Goal: Information Seeking & Learning: Learn about a topic

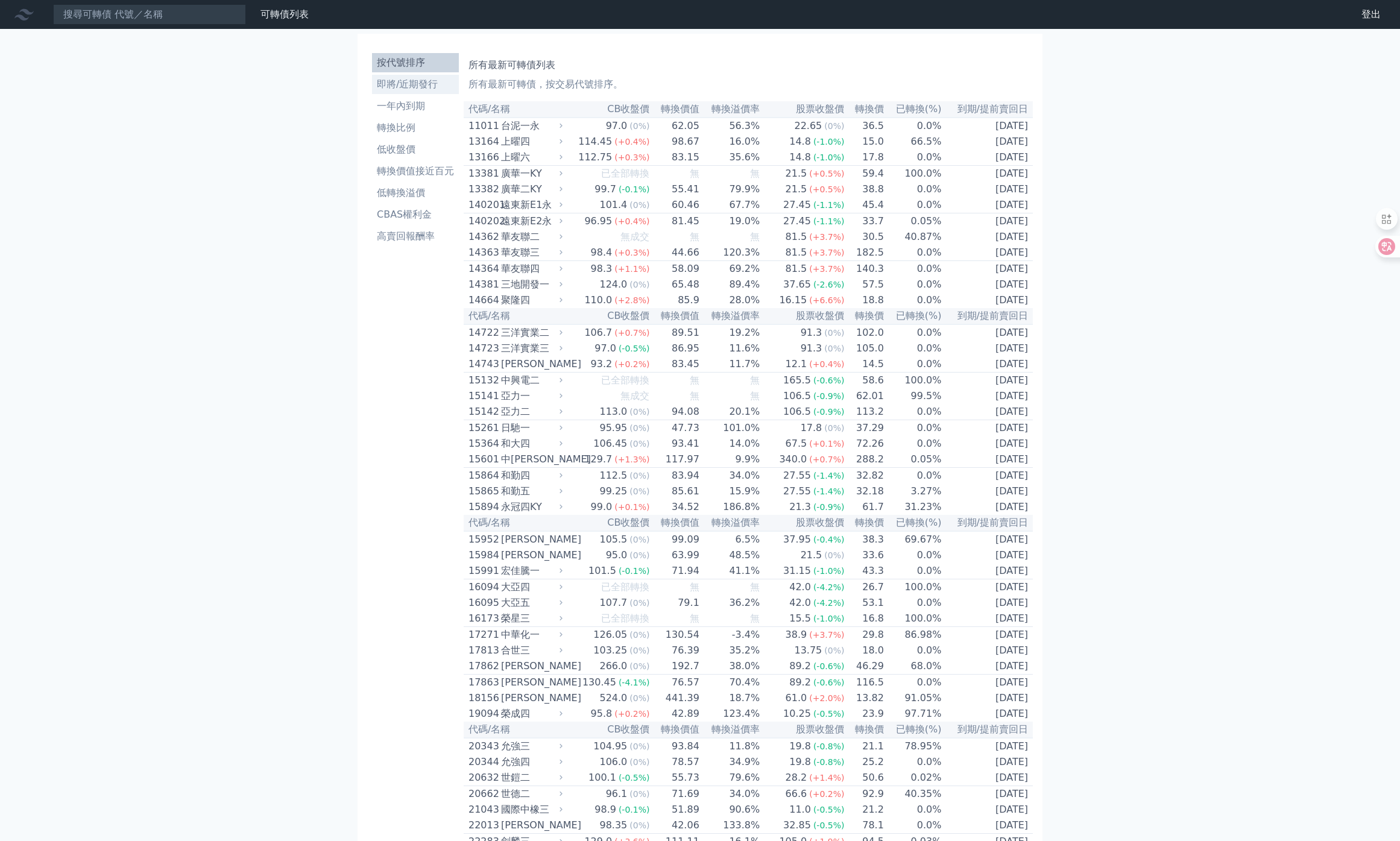
click at [411, 83] on li "即將/近期發行" at bounding box center [415, 84] width 87 height 14
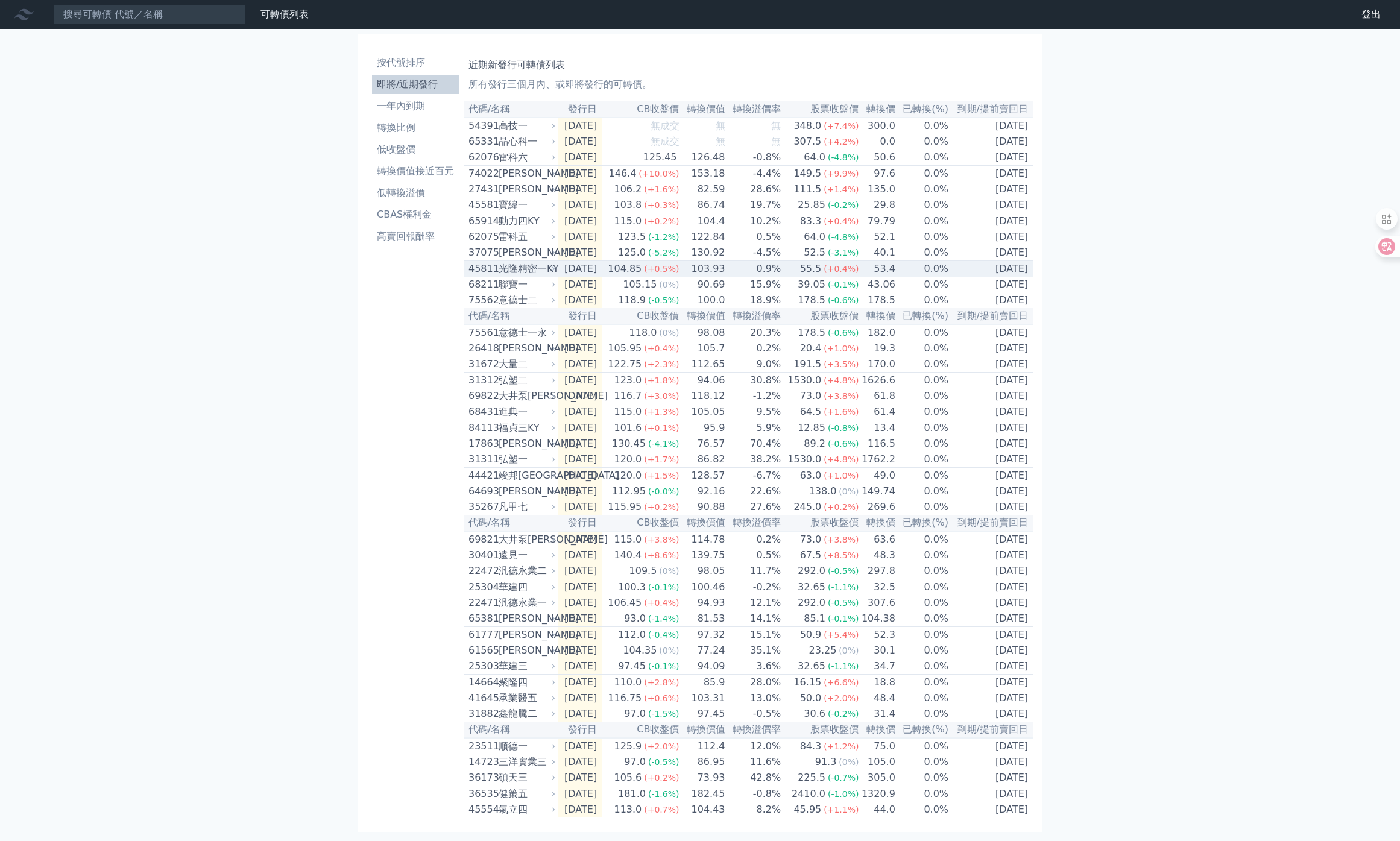
click at [538, 276] on div "光隆精密一KY" at bounding box center [526, 269] width 54 height 14
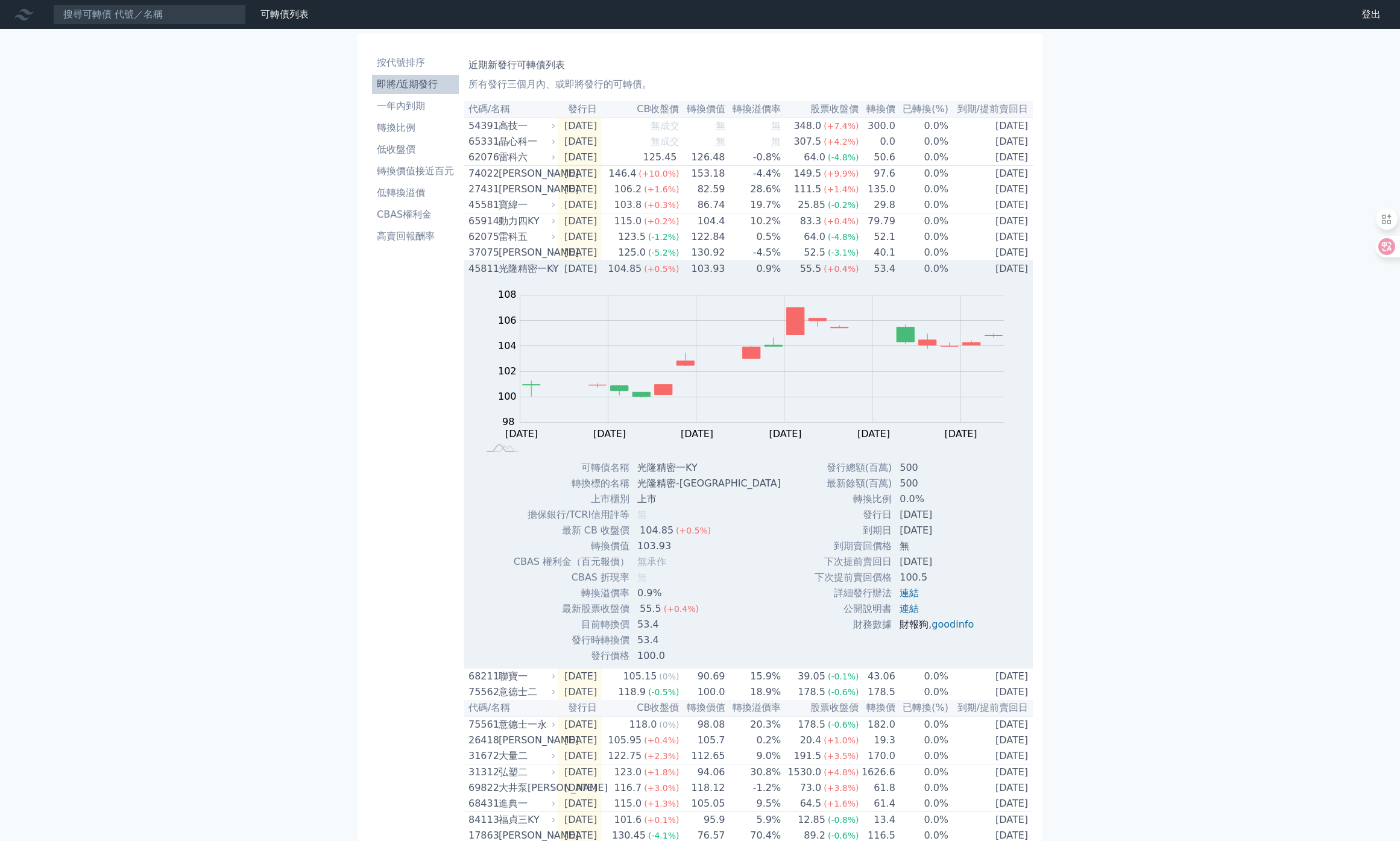
click at [915, 630] on link "財報狗" at bounding box center [914, 625] width 29 height 12
drag, startPoint x: 465, startPoint y: 284, endPoint x: 494, endPoint y: 287, distance: 29.2
click at [494, 277] on td "45811 光隆精密一KY" at bounding box center [511, 269] width 94 height 16
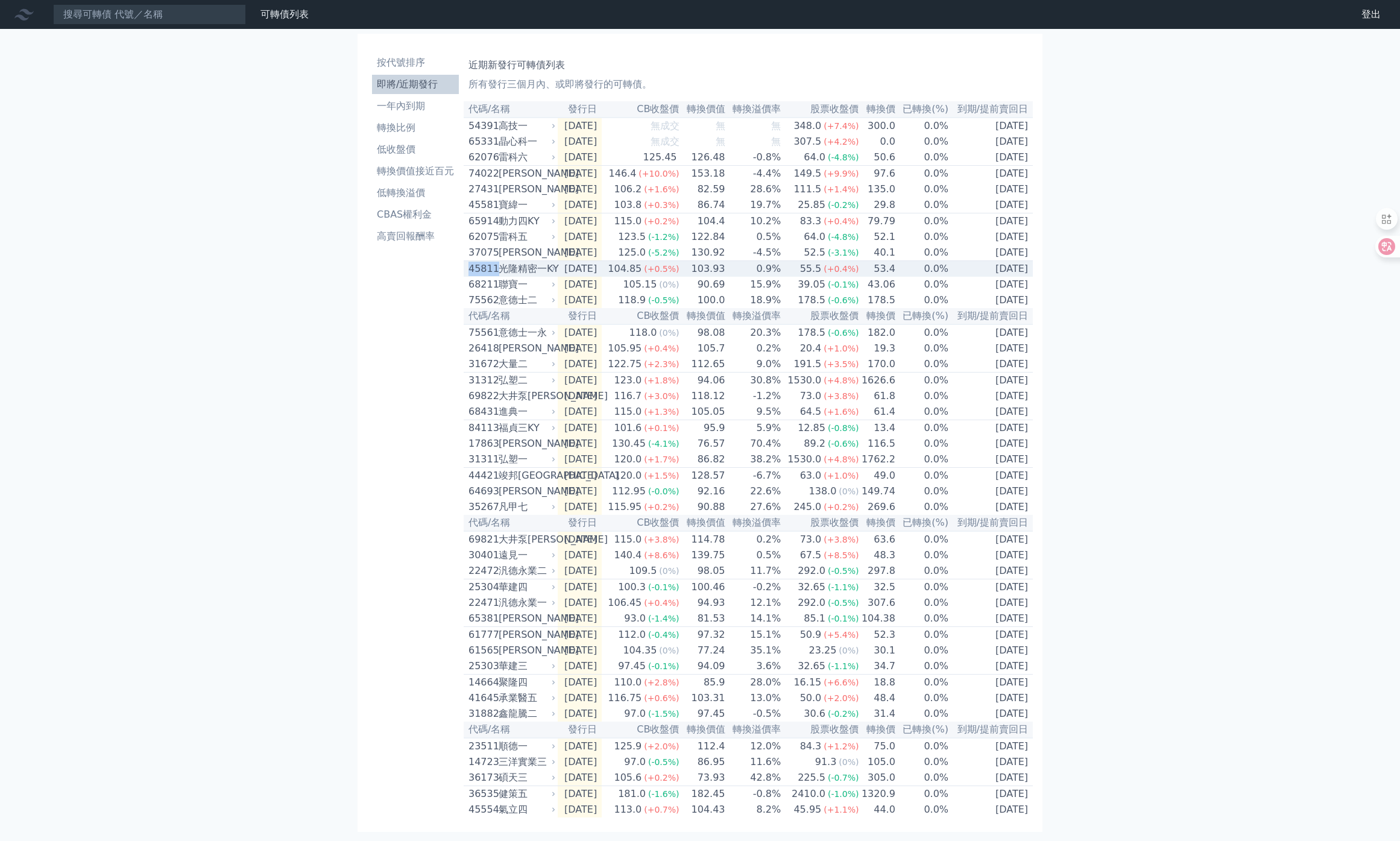
click at [601, 277] on td "[DATE]" at bounding box center [580, 269] width 44 height 16
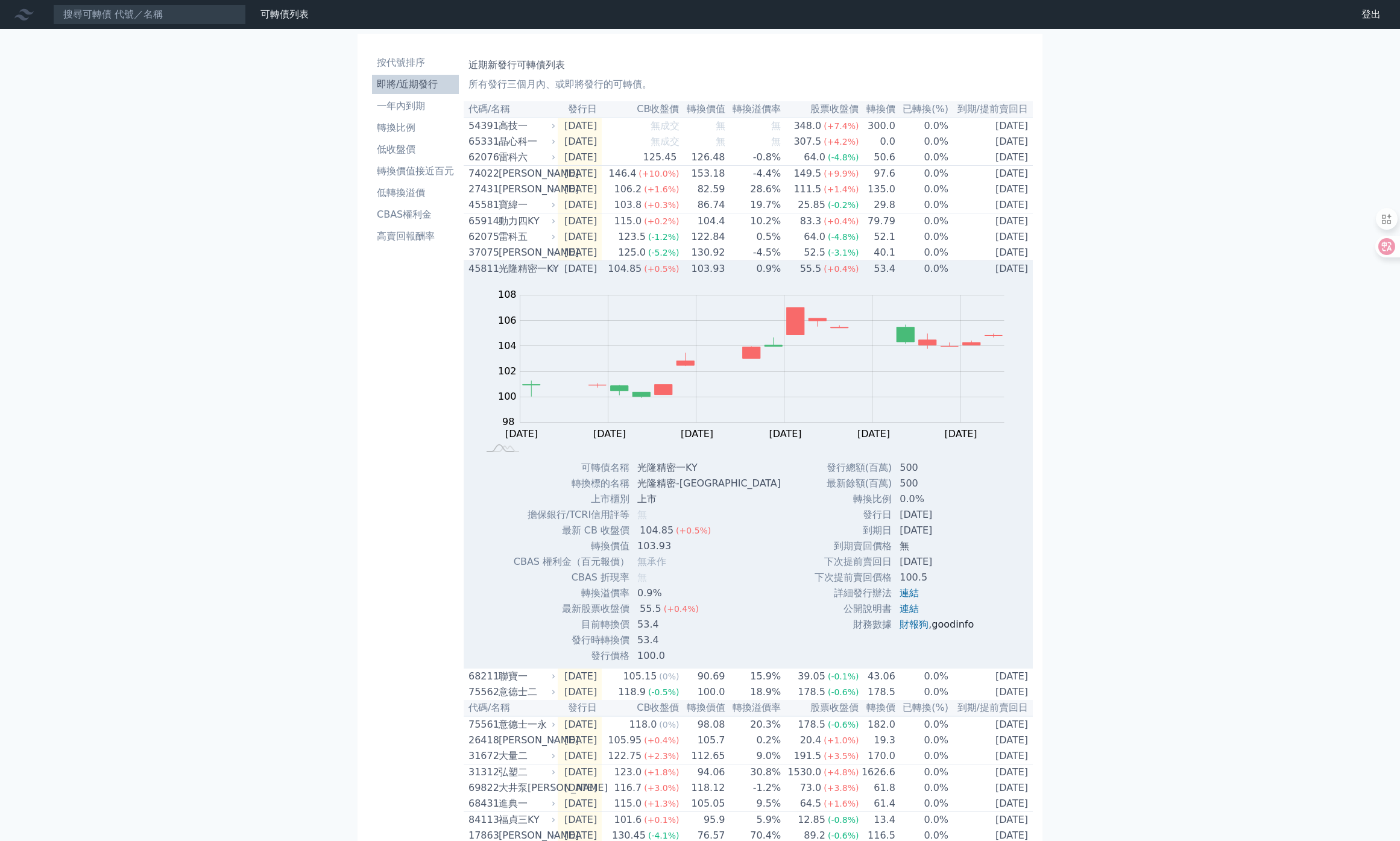
click at [948, 630] on link "goodinfo" at bounding box center [952, 625] width 42 height 12
